Goal: Task Accomplishment & Management: Manage account settings

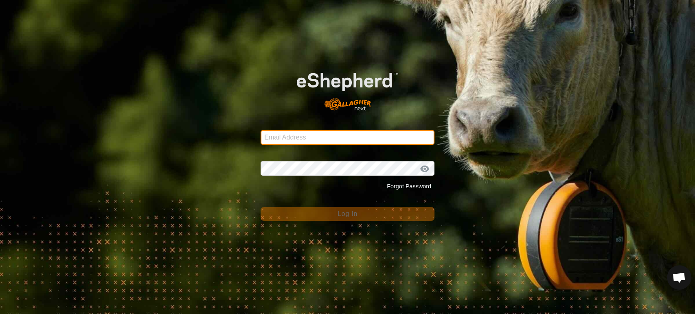
type input "[EMAIL_ADDRESS][DOMAIN_NAME]"
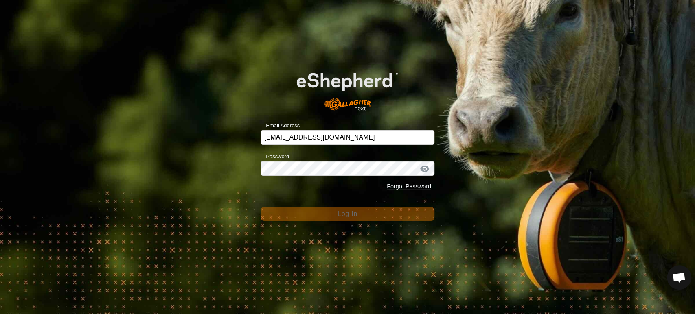
scroll to position [6919, 0]
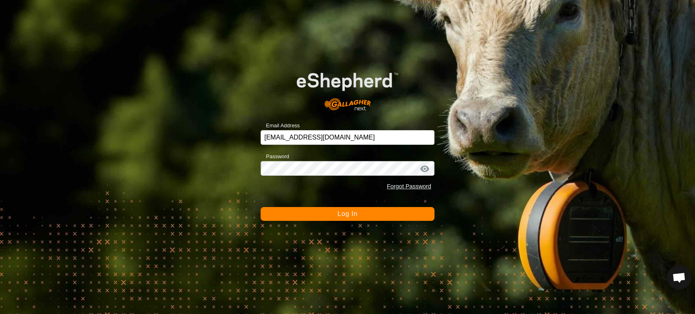
click at [345, 217] on span "Log In" at bounding box center [347, 213] width 20 height 7
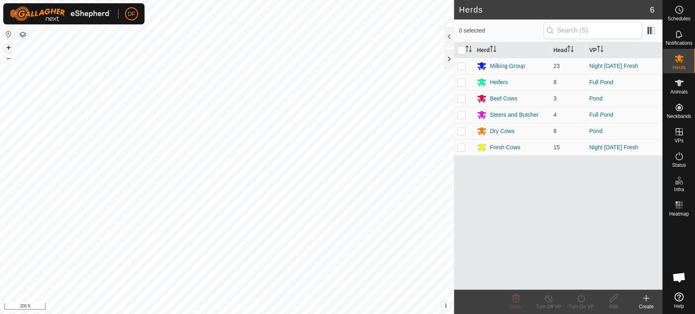
click at [10, 49] on button "+" at bounding box center [9, 48] width 10 height 10
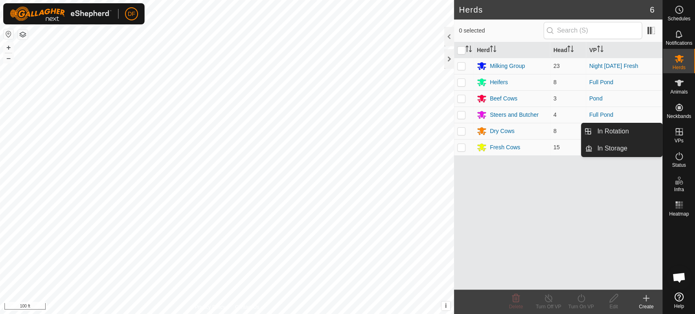
click at [679, 127] on icon at bounding box center [679, 132] width 10 height 10
click at [645, 133] on link "In Rotation" at bounding box center [627, 131] width 70 height 16
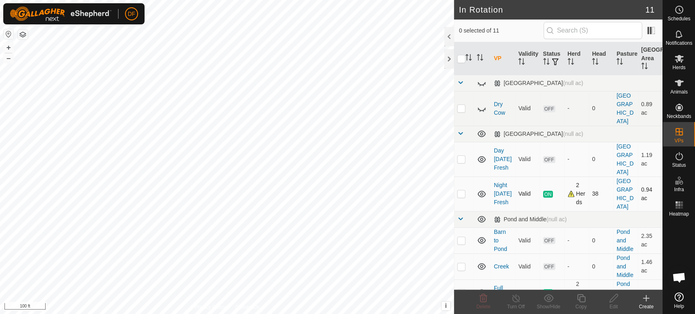
click at [461, 190] on p-checkbox at bounding box center [461, 193] width 8 height 7
checkbox input "true"
click at [460, 156] on p-checkbox at bounding box center [461, 159] width 8 height 7
checkbox input "true"
click at [462, 190] on p-checkbox at bounding box center [461, 193] width 8 height 7
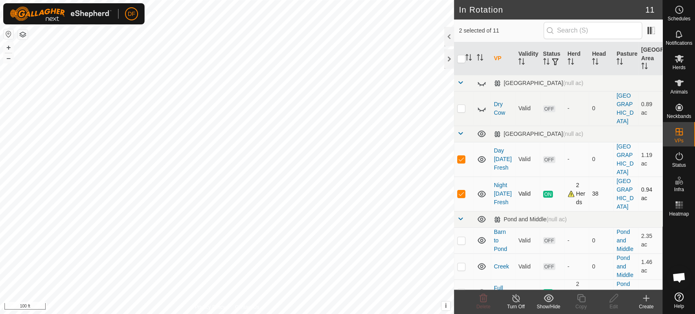
checkbox input "false"
click at [608, 298] on icon at bounding box center [613, 298] width 10 height 10
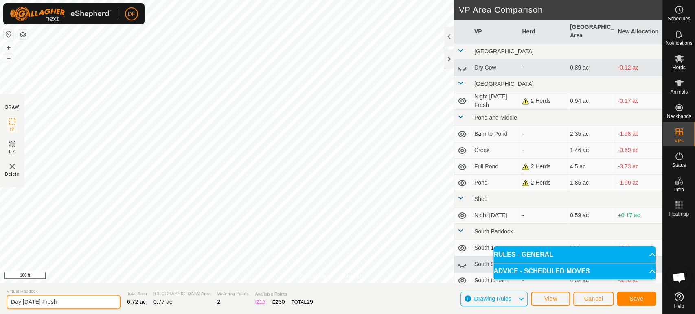
click at [35, 303] on input "Day [DATE] Fresh" at bounding box center [64, 302] width 114 height 14
click at [55, 304] on input "Day [DATE] Fresh" at bounding box center [64, 302] width 114 height 14
type input "Day [DATE] Milk"
click at [629, 301] on span "Save" at bounding box center [636, 298] width 14 height 7
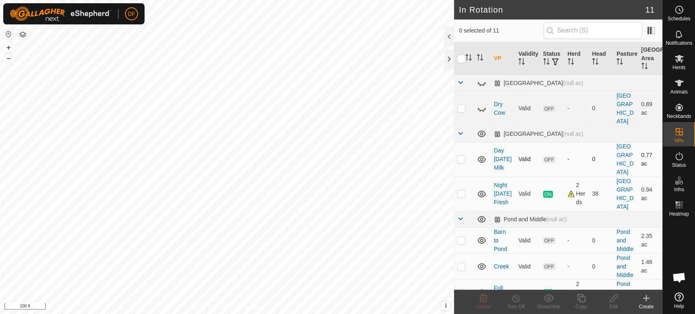
click at [462, 156] on p-checkbox at bounding box center [461, 159] width 8 height 7
checkbox input "true"
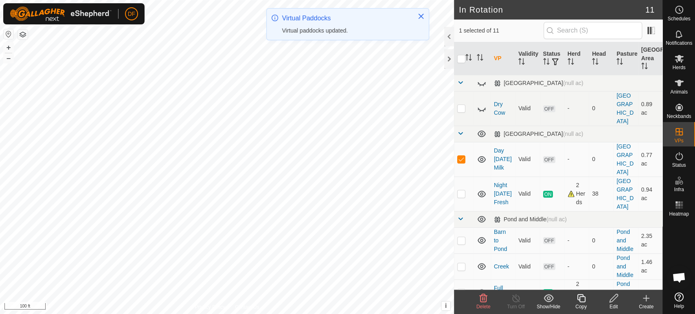
click at [583, 304] on div "Copy" at bounding box center [580, 306] width 33 height 7
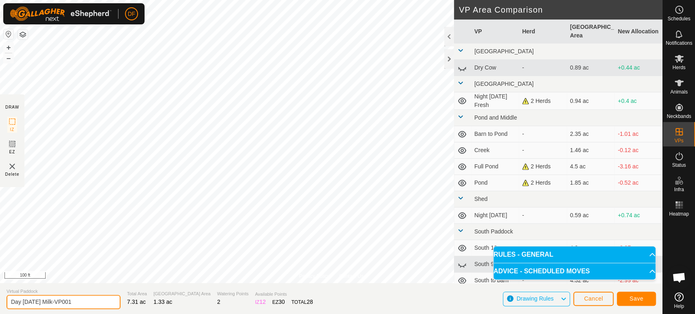
click at [74, 304] on input "Day [DATE] Milk-VP001" at bounding box center [64, 302] width 114 height 14
type input "Day [DATE] Fresh"
click at [643, 303] on button "Save" at bounding box center [635, 299] width 39 height 14
